Goal: Book appointment/travel/reservation

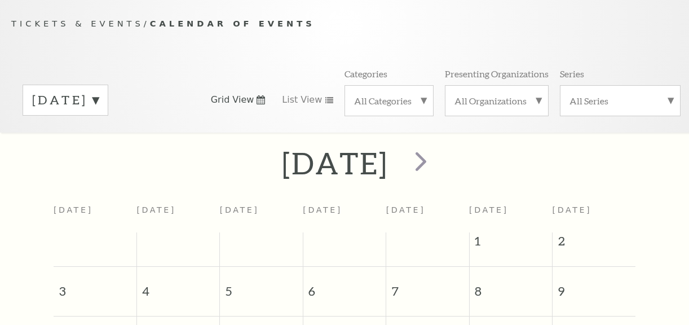
scroll to position [101, 0]
click at [99, 101] on label "[DATE]" at bounding box center [65, 99] width 67 height 17
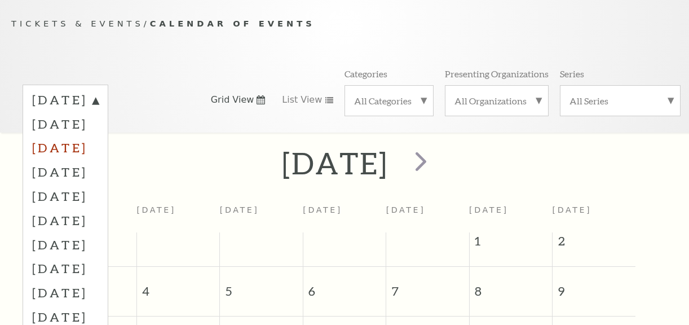
click at [96, 146] on div "[DATE] [DATE] [DATE] [DATE] [DATE] [DATE] [DATE] [DATE] [DATE] [DATE] [DATE] [D…" at bounding box center [66, 234] width 86 height 299
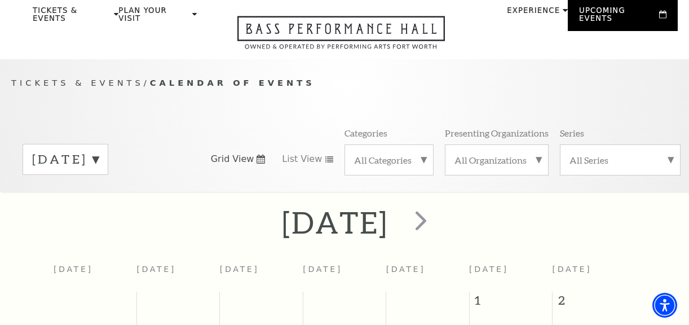
scroll to position [46, 0]
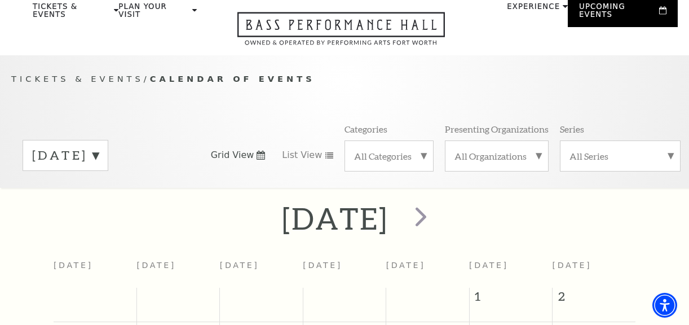
click at [99, 156] on label "[DATE]" at bounding box center [65, 155] width 67 height 17
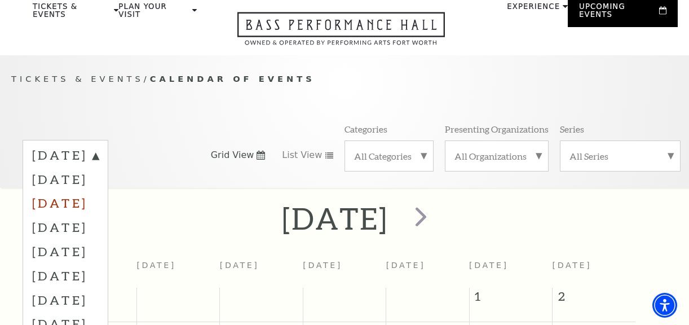
click at [99, 201] on label "[DATE]" at bounding box center [65, 203] width 67 height 24
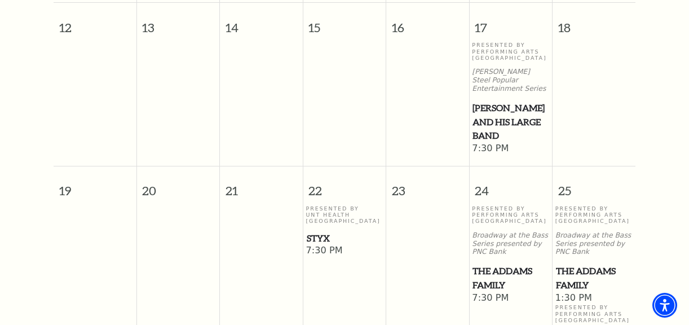
scroll to position [638, 0]
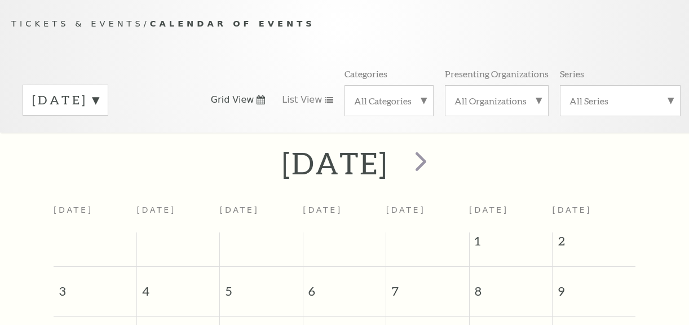
scroll to position [101, 0]
click at [437, 158] on span "next" at bounding box center [421, 161] width 32 height 32
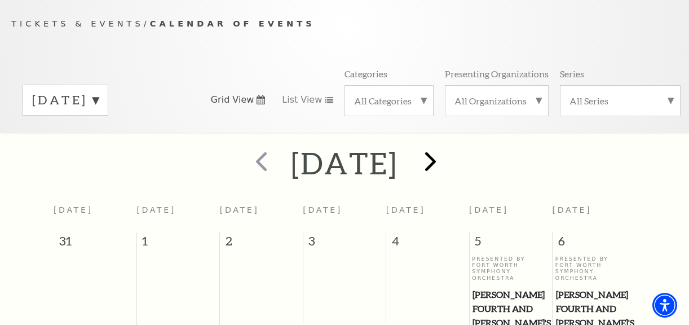
click at [397, 158] on h2 "[DATE]" at bounding box center [344, 163] width 107 height 36
click at [446, 157] on span "next" at bounding box center [430, 161] width 32 height 32
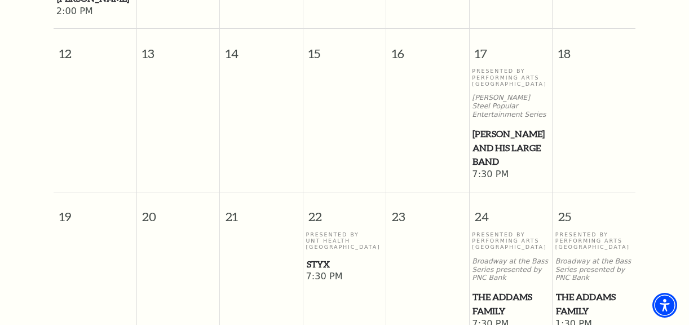
scroll to position [612, 0]
